Goal: Task Accomplishment & Management: Complete application form

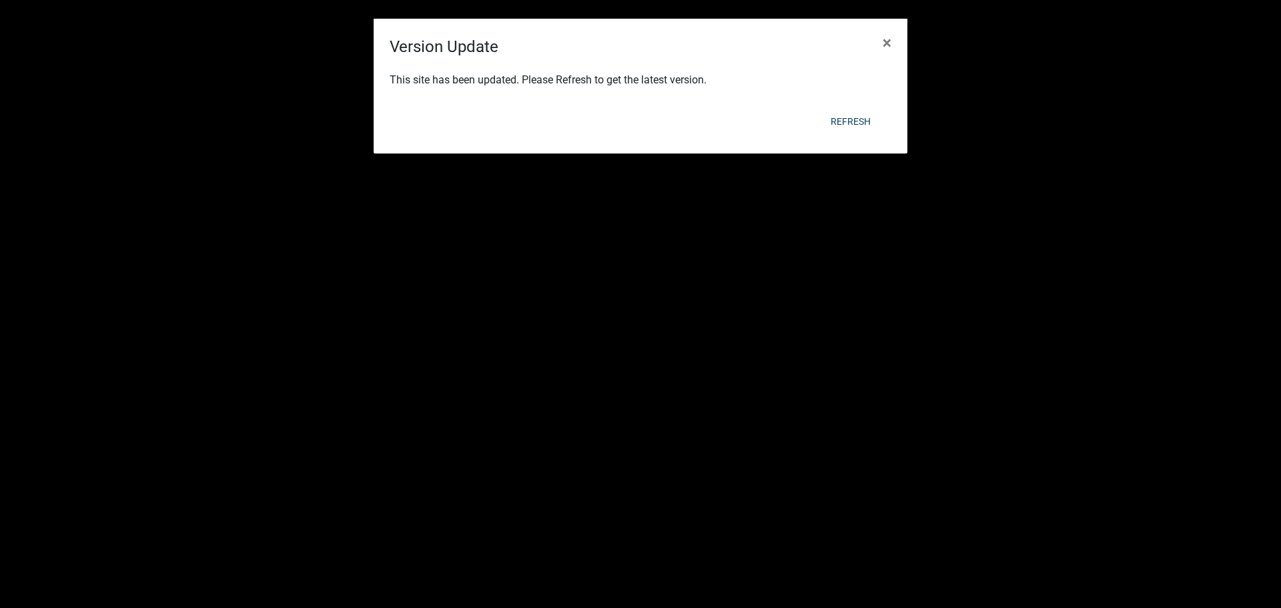
scroll to position [467, 0]
click at [886, 42] on span "×" at bounding box center [887, 42] width 9 height 19
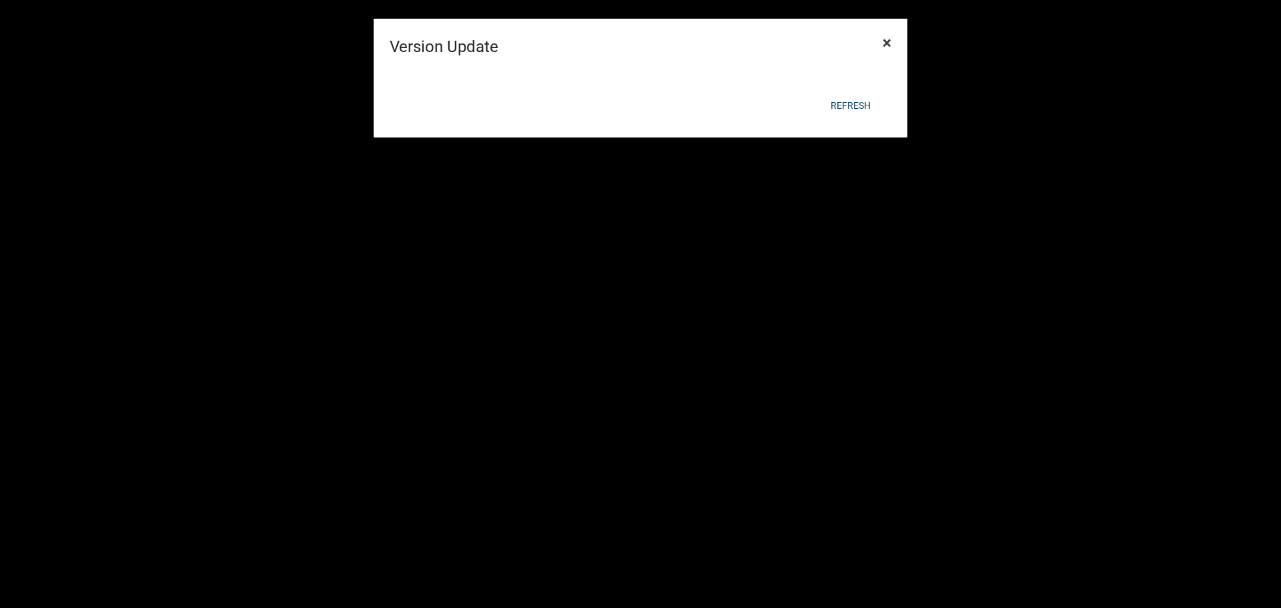
click at [891, 41] on button "×" at bounding box center [887, 42] width 30 height 37
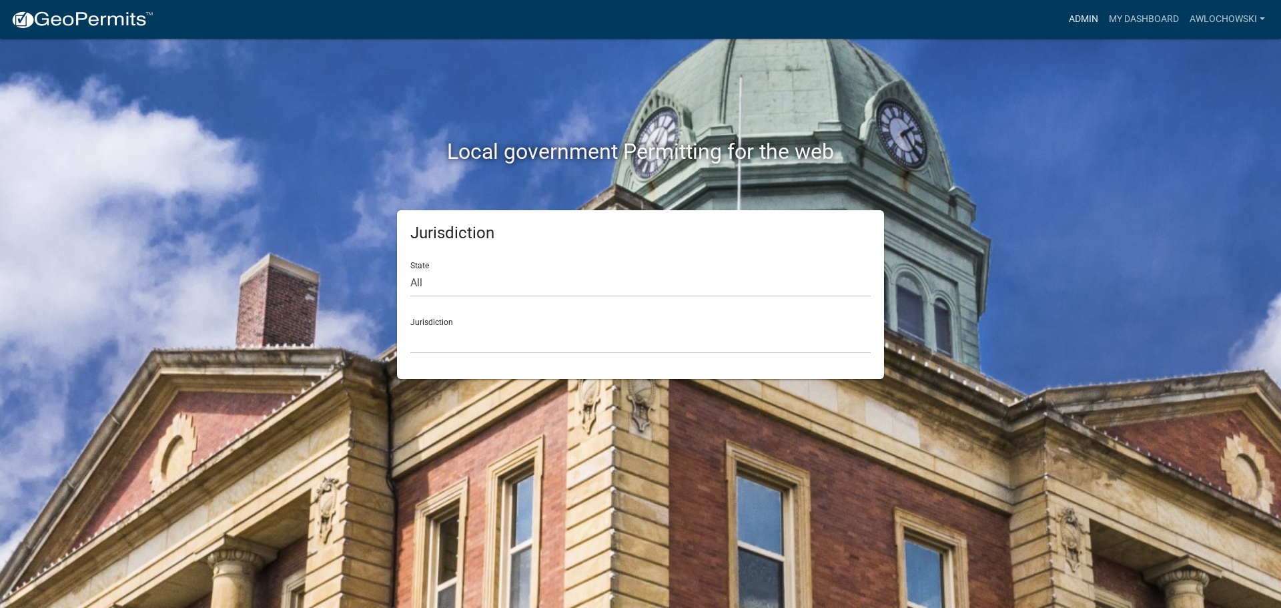
click at [1083, 17] on link "Admin" at bounding box center [1083, 19] width 40 height 25
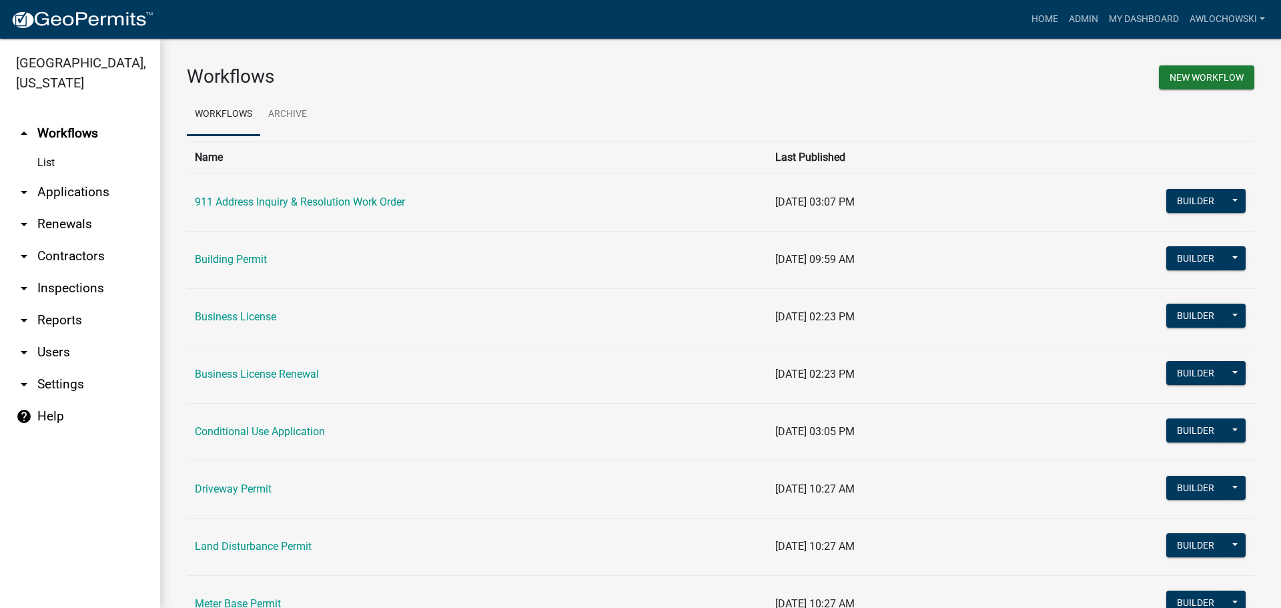
click at [70, 191] on link "arrow_drop_down Applications" at bounding box center [80, 192] width 160 height 32
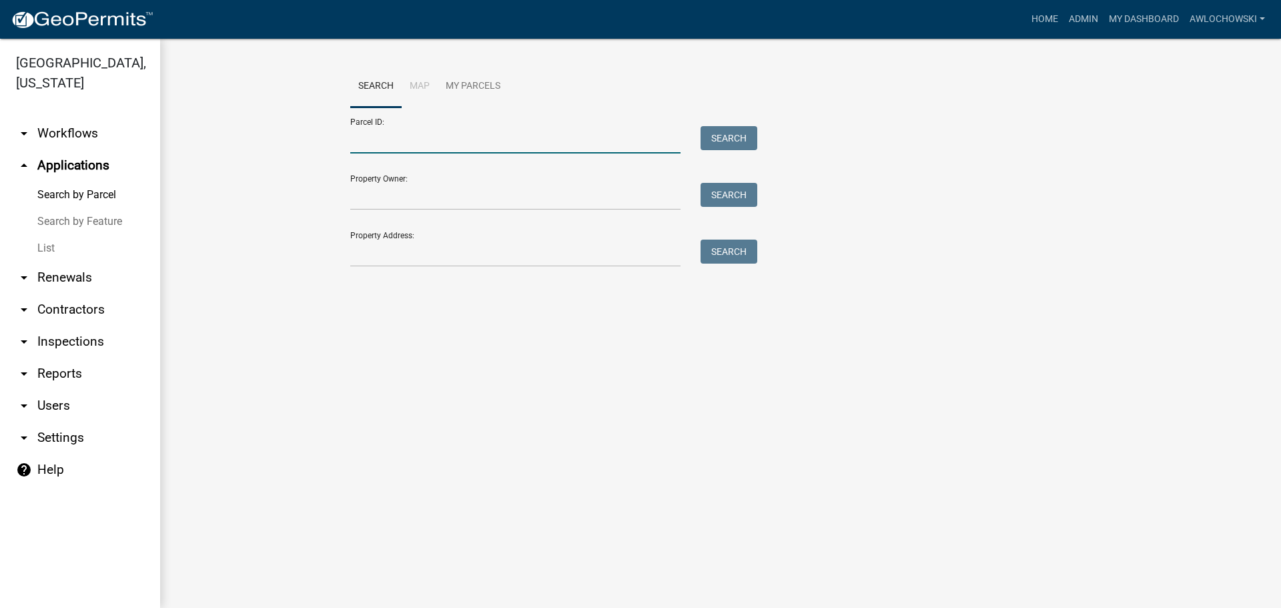
click at [378, 140] on input "Parcel ID:" at bounding box center [515, 139] width 330 height 27
type input "3022P 013"
click at [729, 136] on button "Search" at bounding box center [729, 138] width 57 height 24
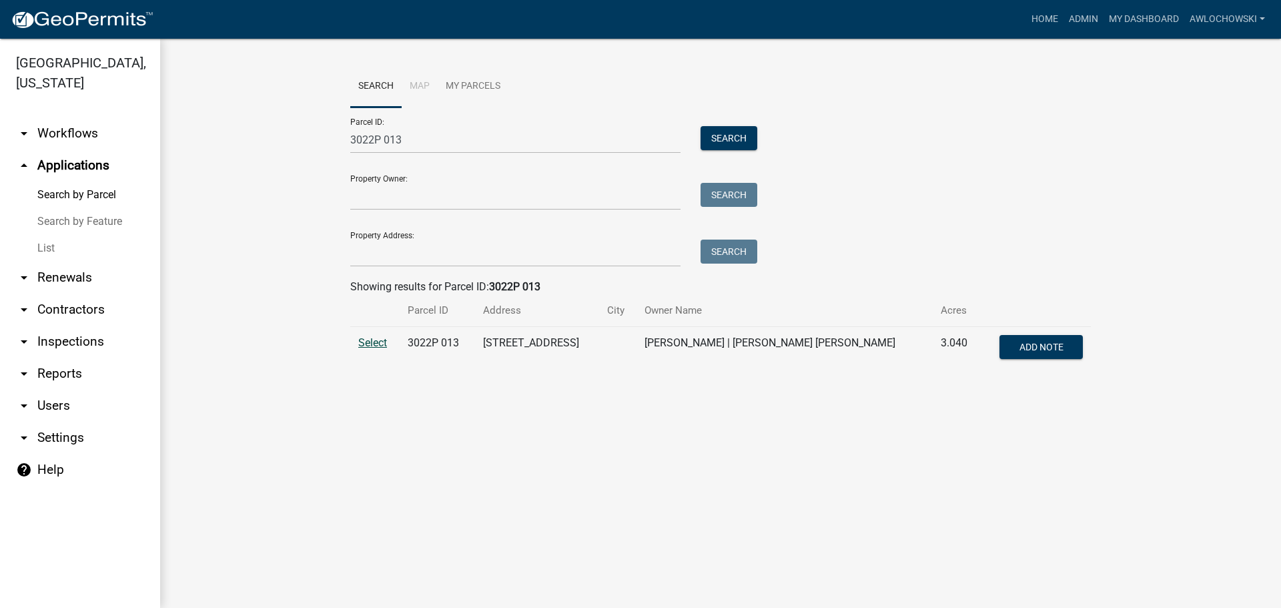
click at [372, 337] on span "Select" at bounding box center [372, 342] width 29 height 13
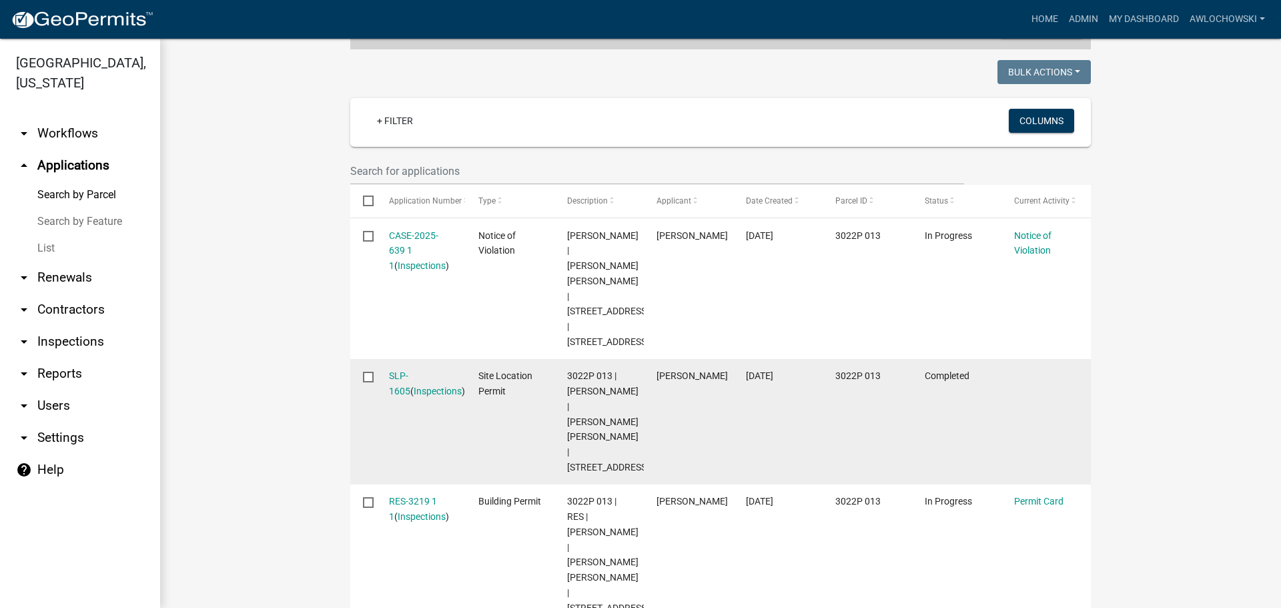
scroll to position [400, 0]
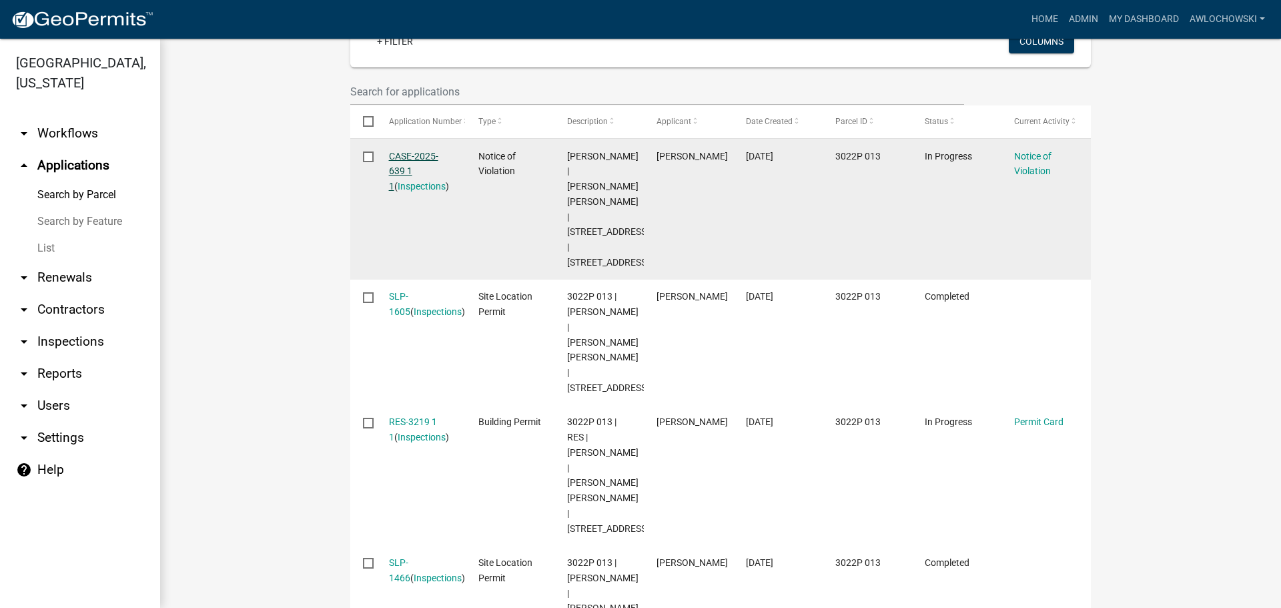
click at [406, 156] on link "CASE-2025-639 1 1" at bounding box center [413, 171] width 49 height 41
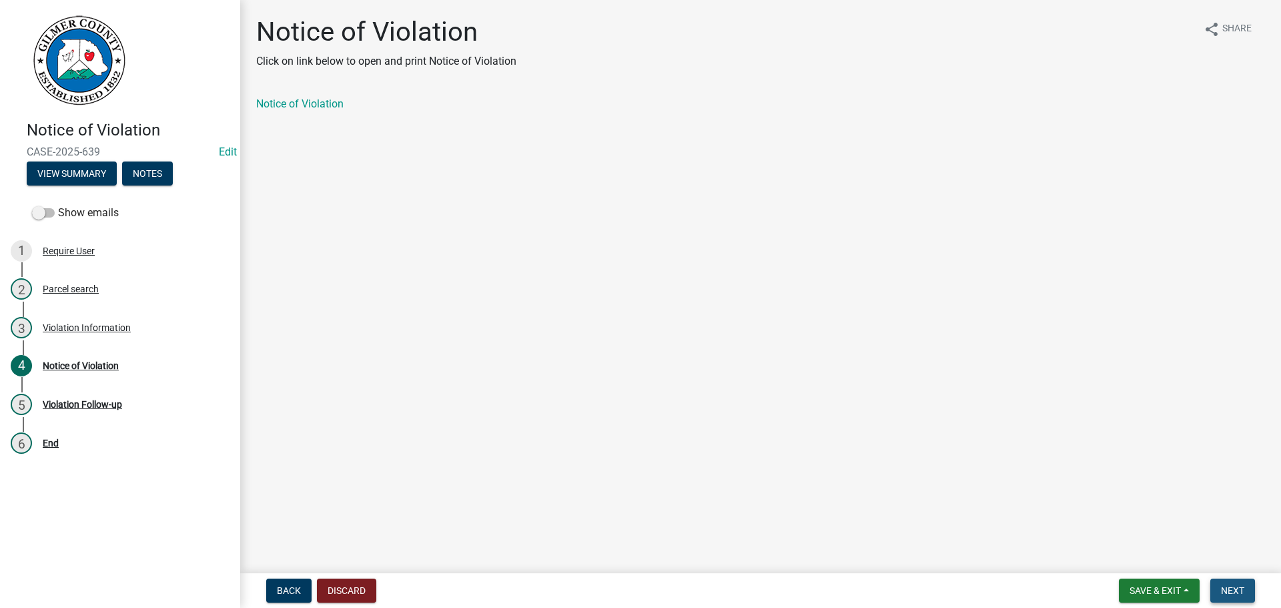
click at [1238, 585] on span "Next" at bounding box center [1232, 590] width 23 height 11
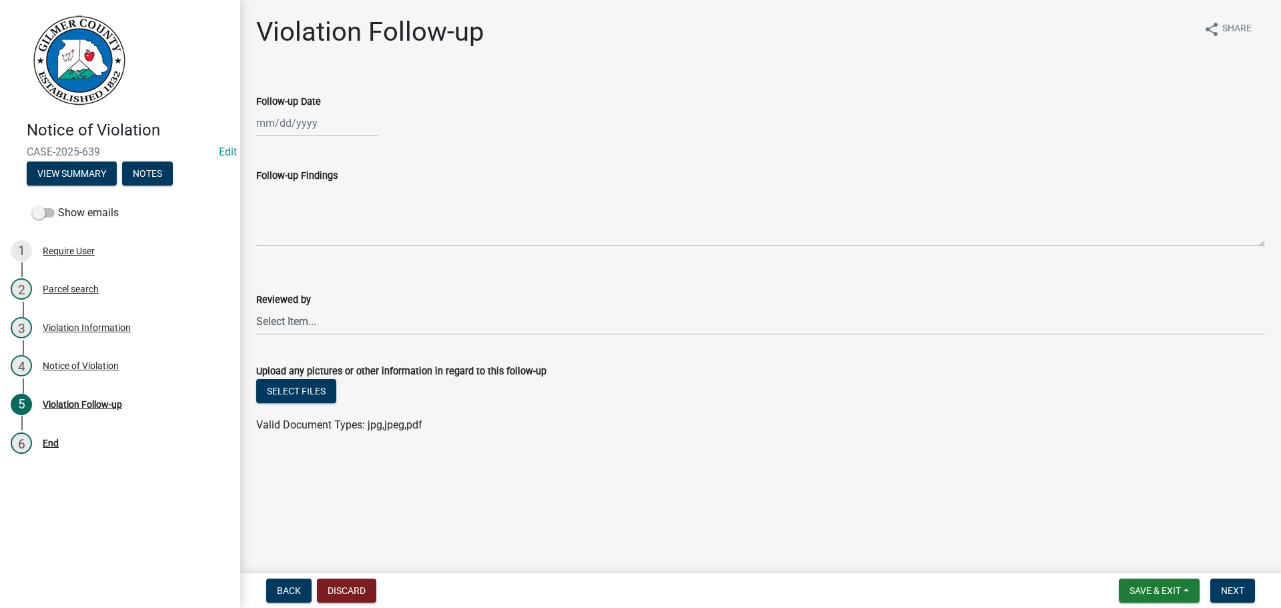
select select "8"
select select "2025"
click at [291, 125] on div "Jan Feb Mar Apr May Jun Jul Aug Sep Oct Nov Dec 1525 1526 1527 1528 1529 1530 1…" at bounding box center [317, 122] width 122 height 27
drag, startPoint x: 309, startPoint y: 257, endPoint x: 308, endPoint y: 248, distance: 9.4
click at [309, 255] on div "20" at bounding box center [312, 258] width 21 height 21
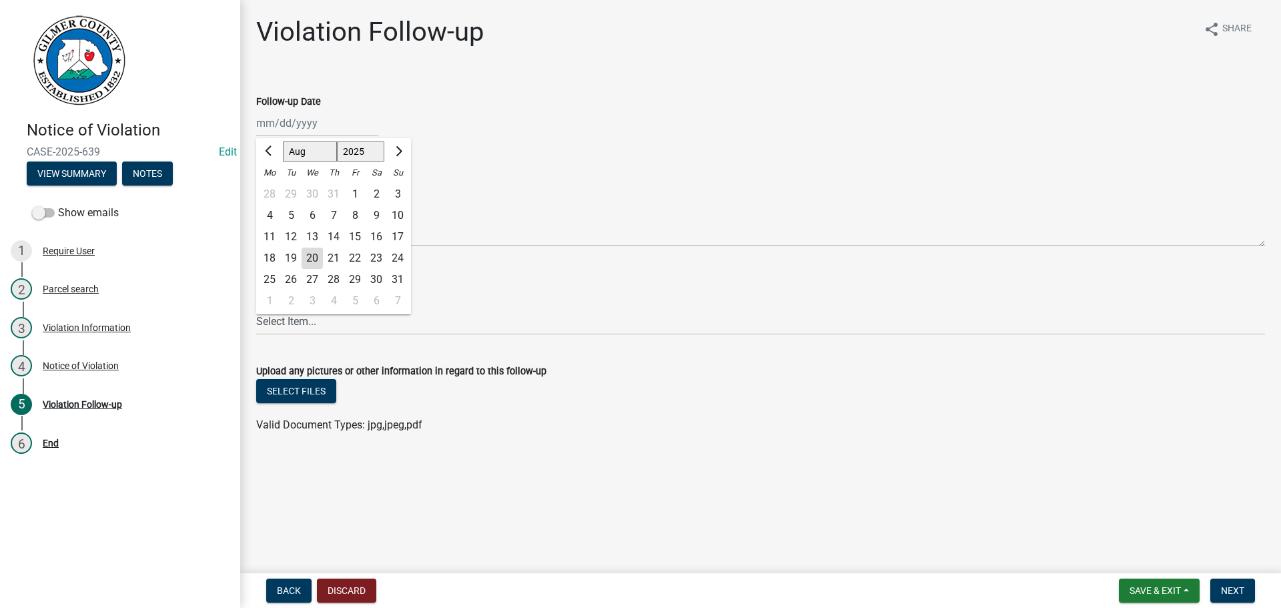
type input "08/20/2025"
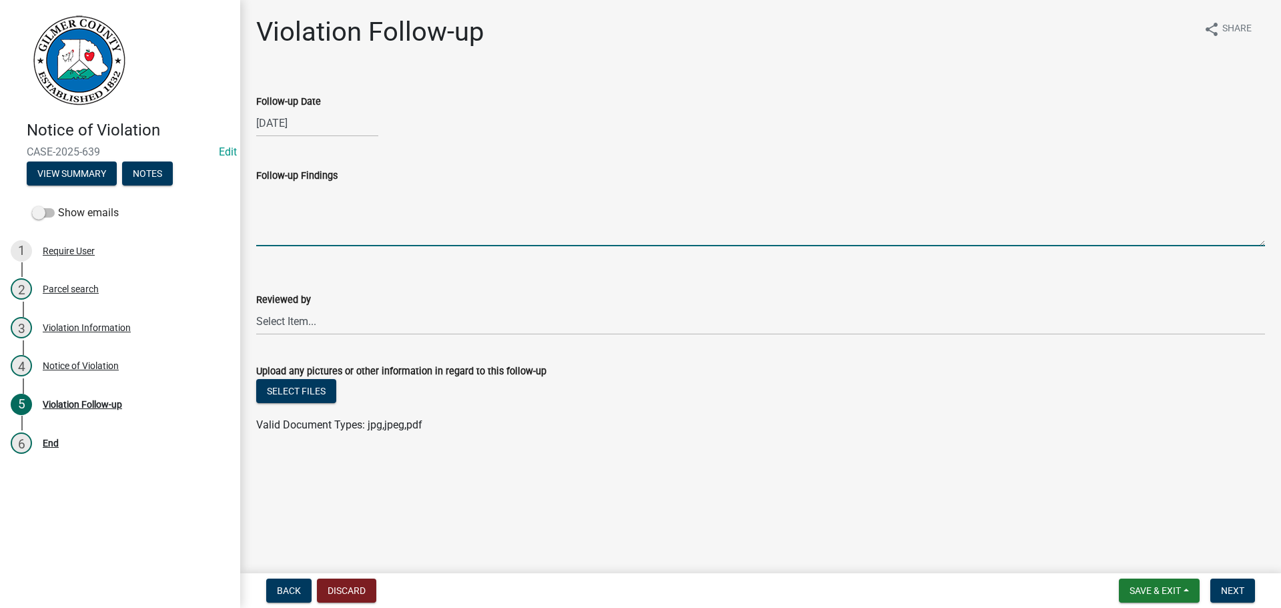
click at [290, 205] on textarea "Follow-up Findings" at bounding box center [760, 214] width 1009 height 63
type textarea "Plan drawn, ground covered, silt fence up. Stop work order lifted"
click at [296, 320] on select "Select Item... Andrew Mathis Art Wlochowski Becky Whitworth Joe Bouhl Karen Hen…" at bounding box center [760, 321] width 1009 height 27
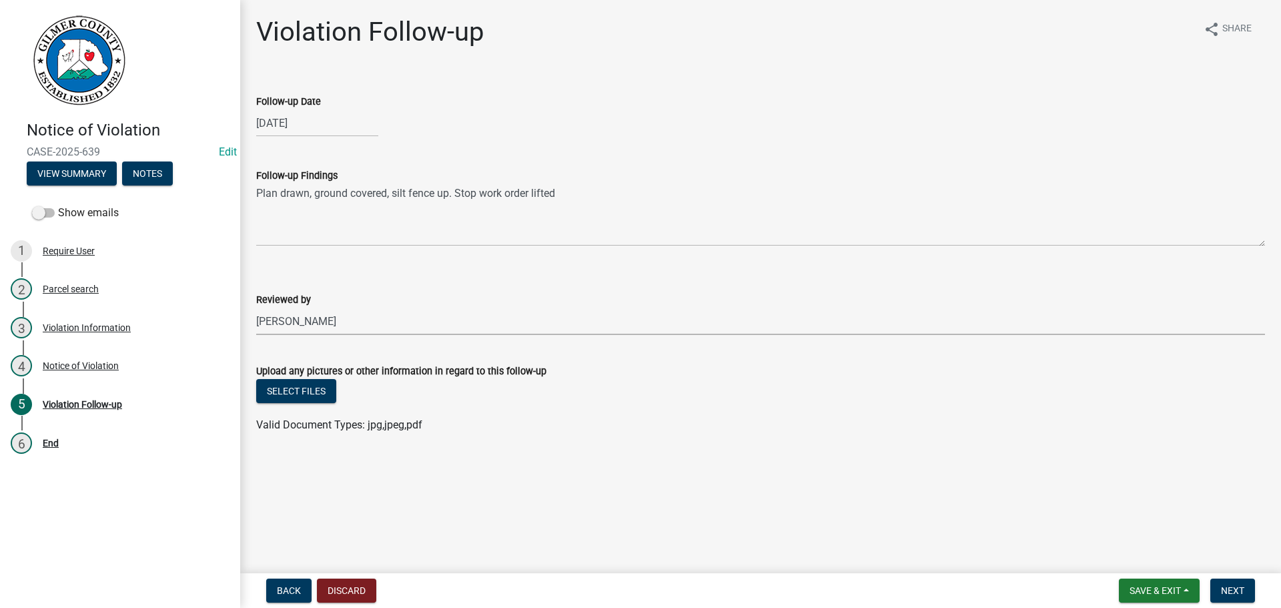
click at [256, 308] on select "Select Item... Andrew Mathis Art Wlochowski Becky Whitworth Joe Bouhl Karen Hen…" at bounding box center [760, 321] width 1009 height 27
select select "f3ceb3fd-6d25-43c8-a8d6-5ddeb18f621b"
click at [1222, 584] on button "Next" at bounding box center [1232, 590] width 45 height 24
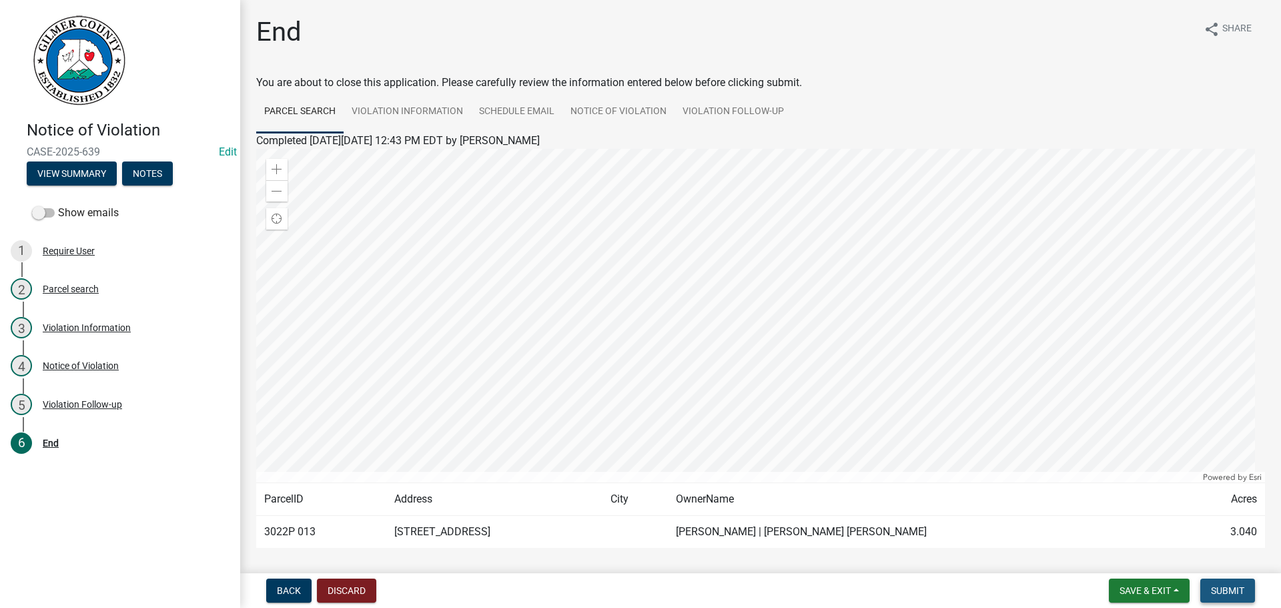
click at [1227, 584] on button "Submit" at bounding box center [1227, 590] width 55 height 24
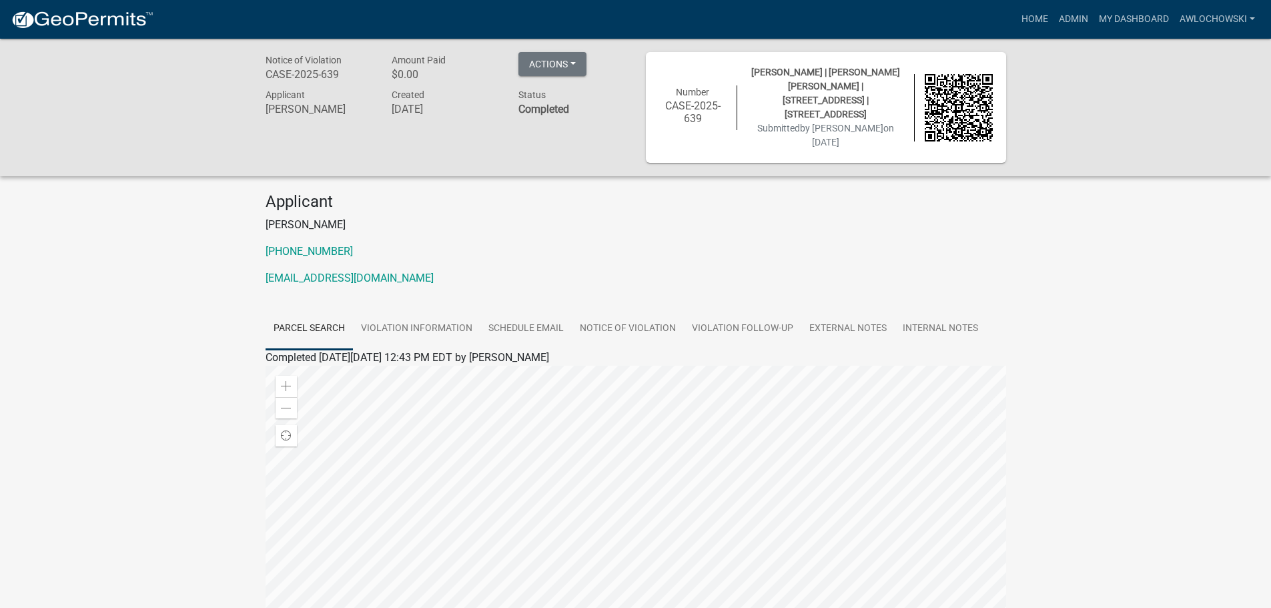
click at [555, 541] on div at bounding box center [636, 533] width 741 height 334
click at [330, 325] on link "Parcel search" at bounding box center [309, 329] width 87 height 43
click at [331, 325] on link "Parcel search" at bounding box center [309, 329] width 87 height 43
click at [1074, 15] on link "Admin" at bounding box center [1073, 19] width 40 height 25
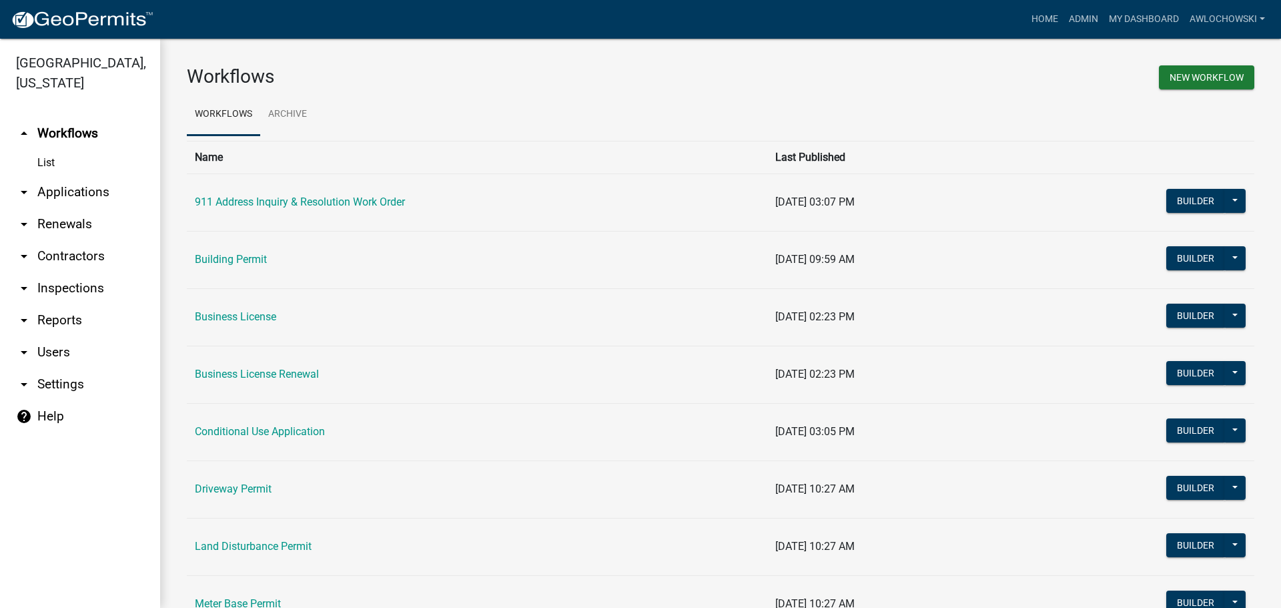
click at [79, 193] on link "arrow_drop_down Applications" at bounding box center [80, 192] width 160 height 32
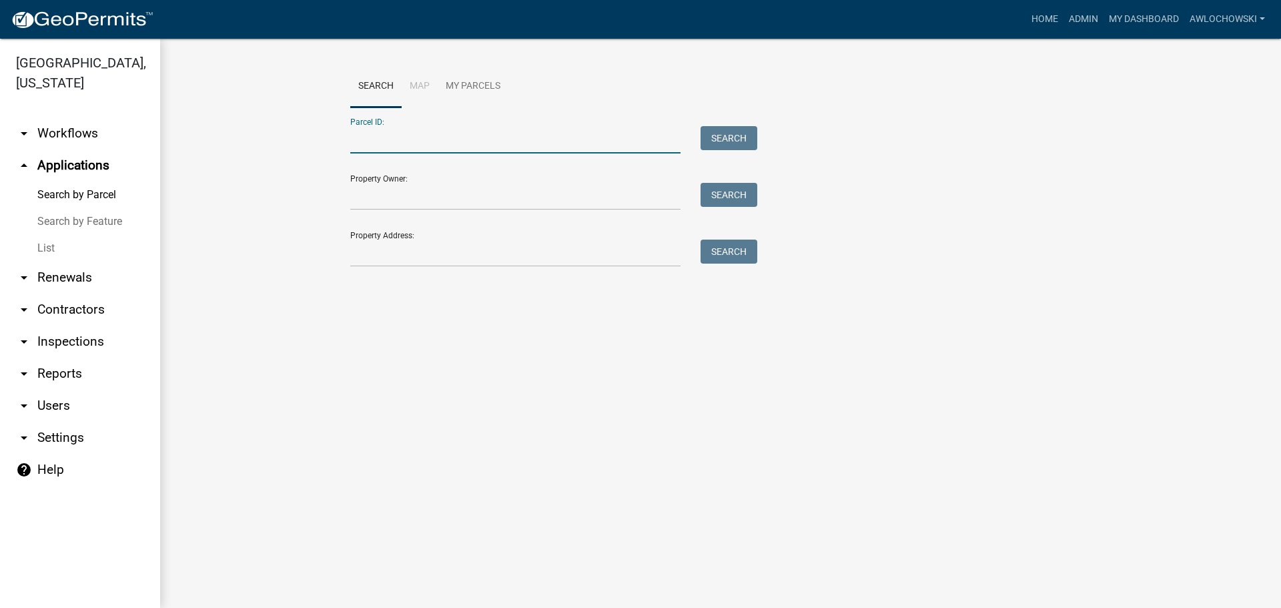
click at [387, 133] on input "Parcel ID:" at bounding box center [515, 139] width 330 height 27
type input "3022P 013"
click at [715, 134] on button "Search" at bounding box center [729, 138] width 57 height 24
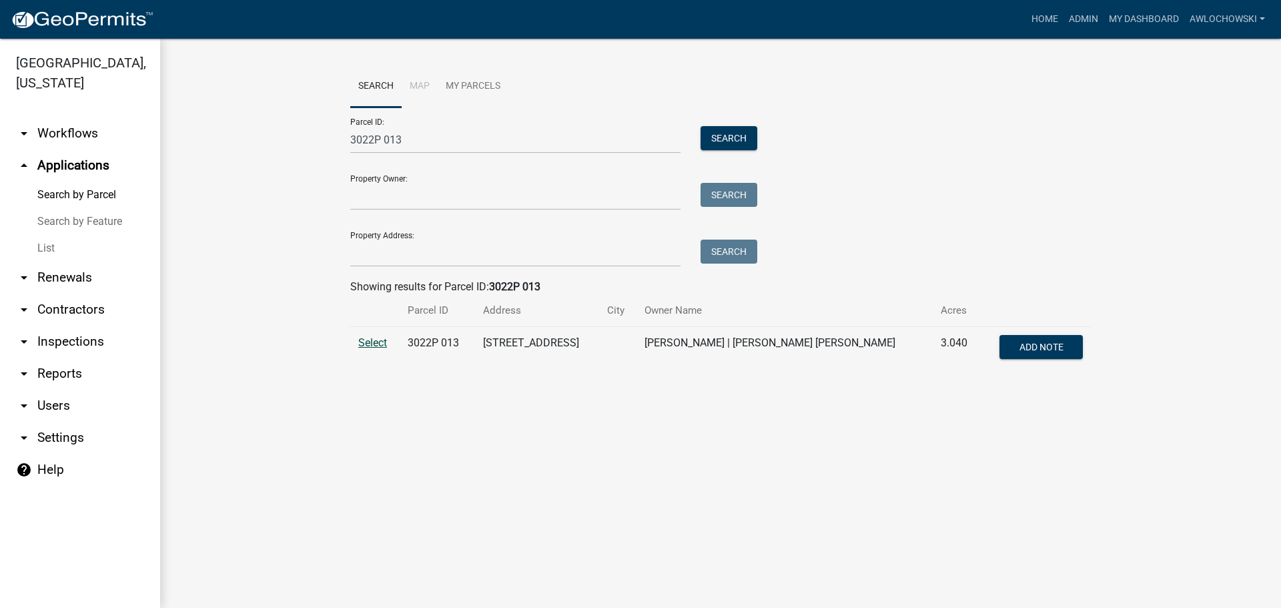
click at [366, 342] on span "Select" at bounding box center [372, 342] width 29 height 13
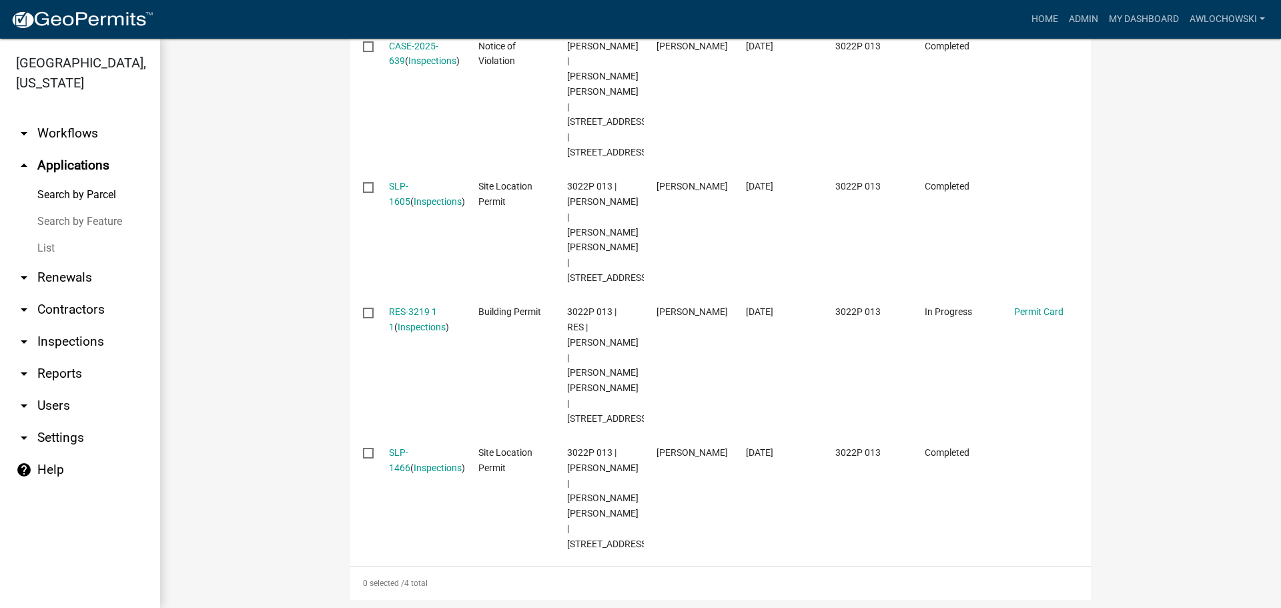
scroll to position [534, 0]
